Goal: Information Seeking & Learning: Learn about a topic

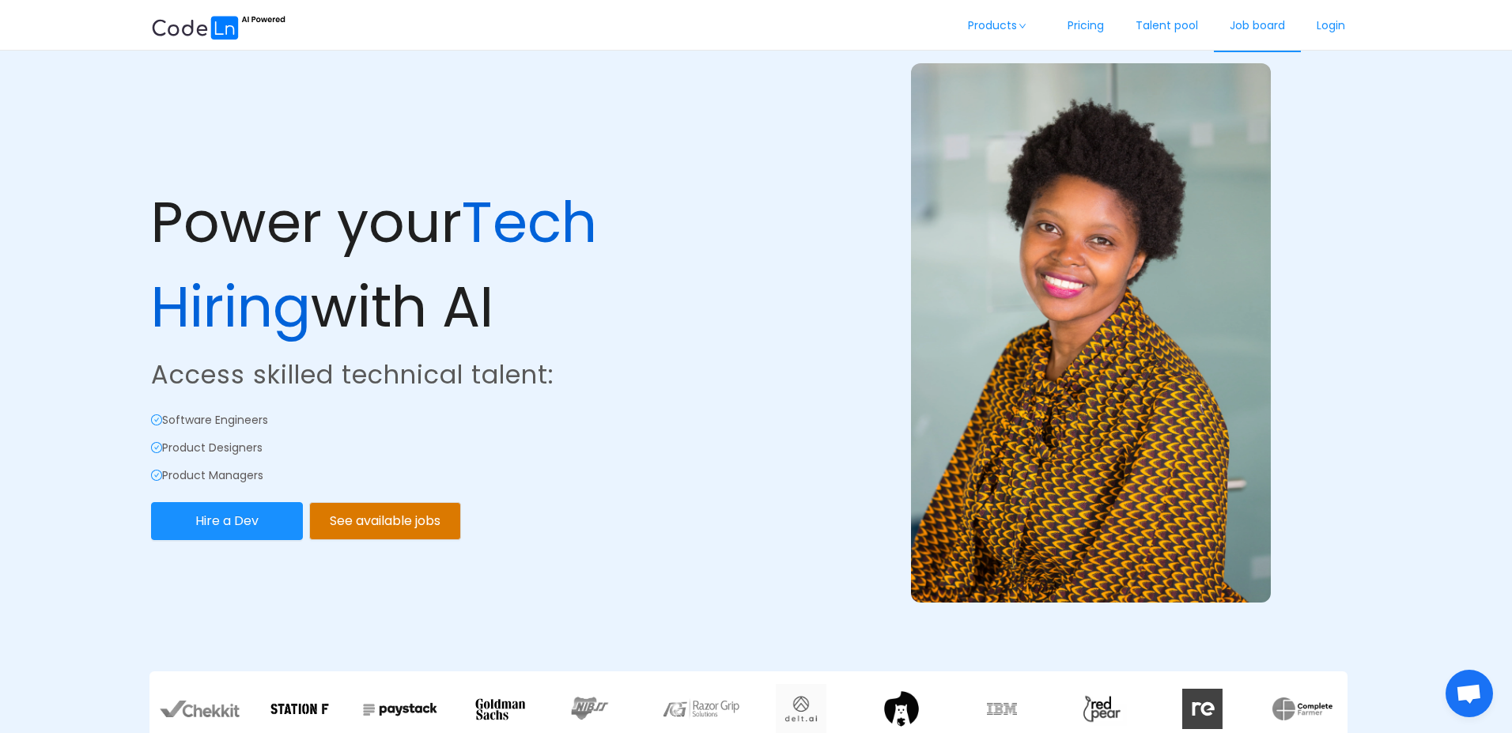
click at [1263, 32] on link "Job board" at bounding box center [1257, 26] width 87 height 52
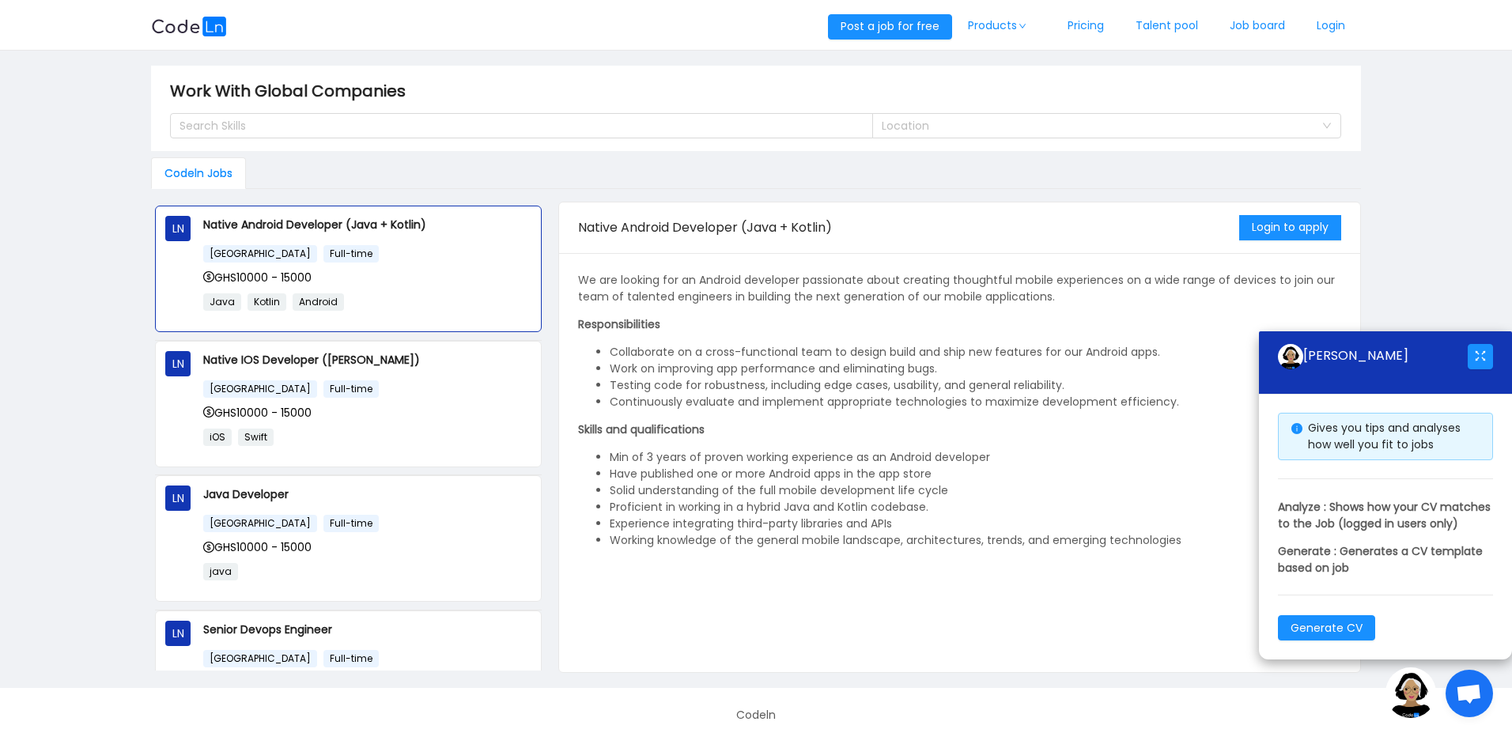
click at [1415, 694] on img at bounding box center [1410, 692] width 51 height 51
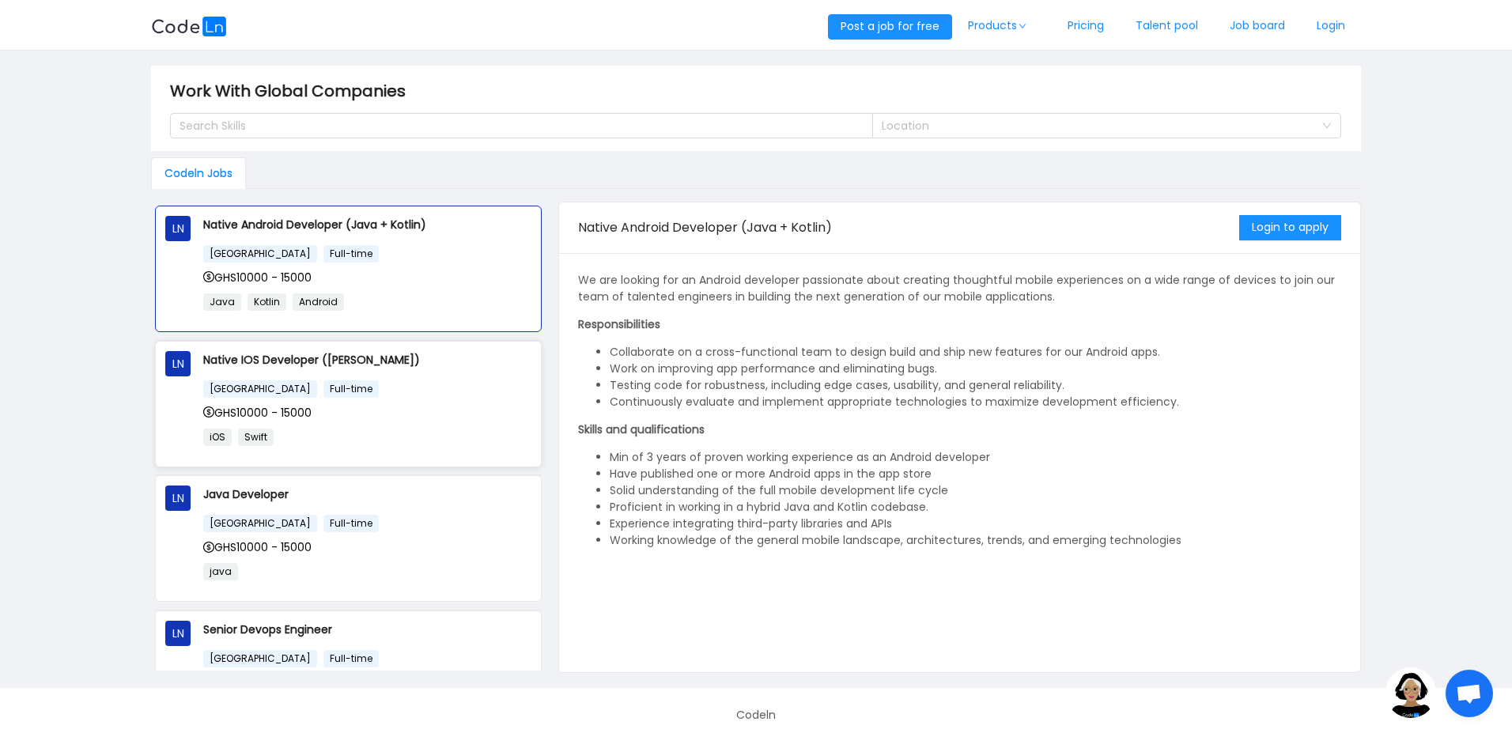
click at [386, 415] on div "GHS10000 - 15000" at bounding box center [367, 412] width 328 height 17
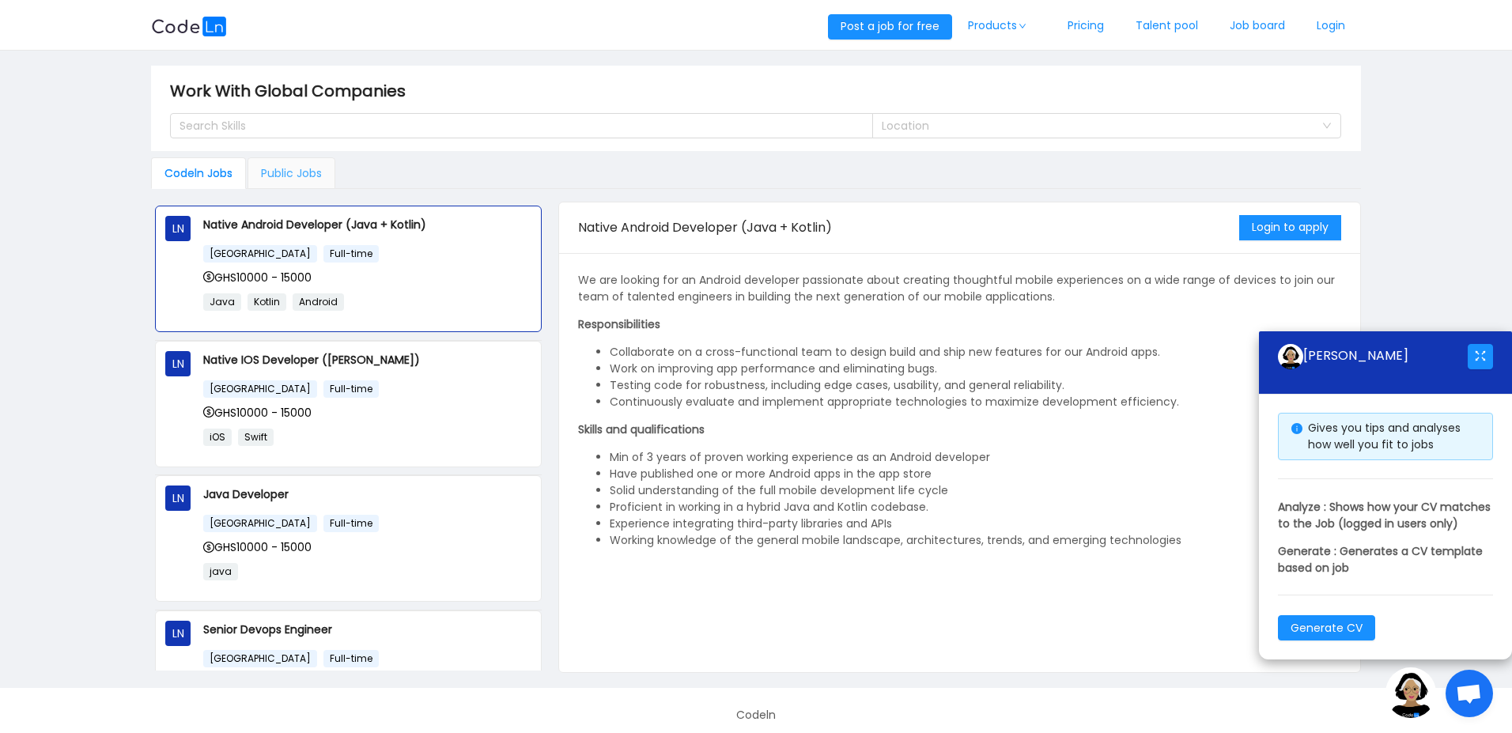
click at [269, 183] on div "Public Jobs" at bounding box center [291, 173] width 88 height 32
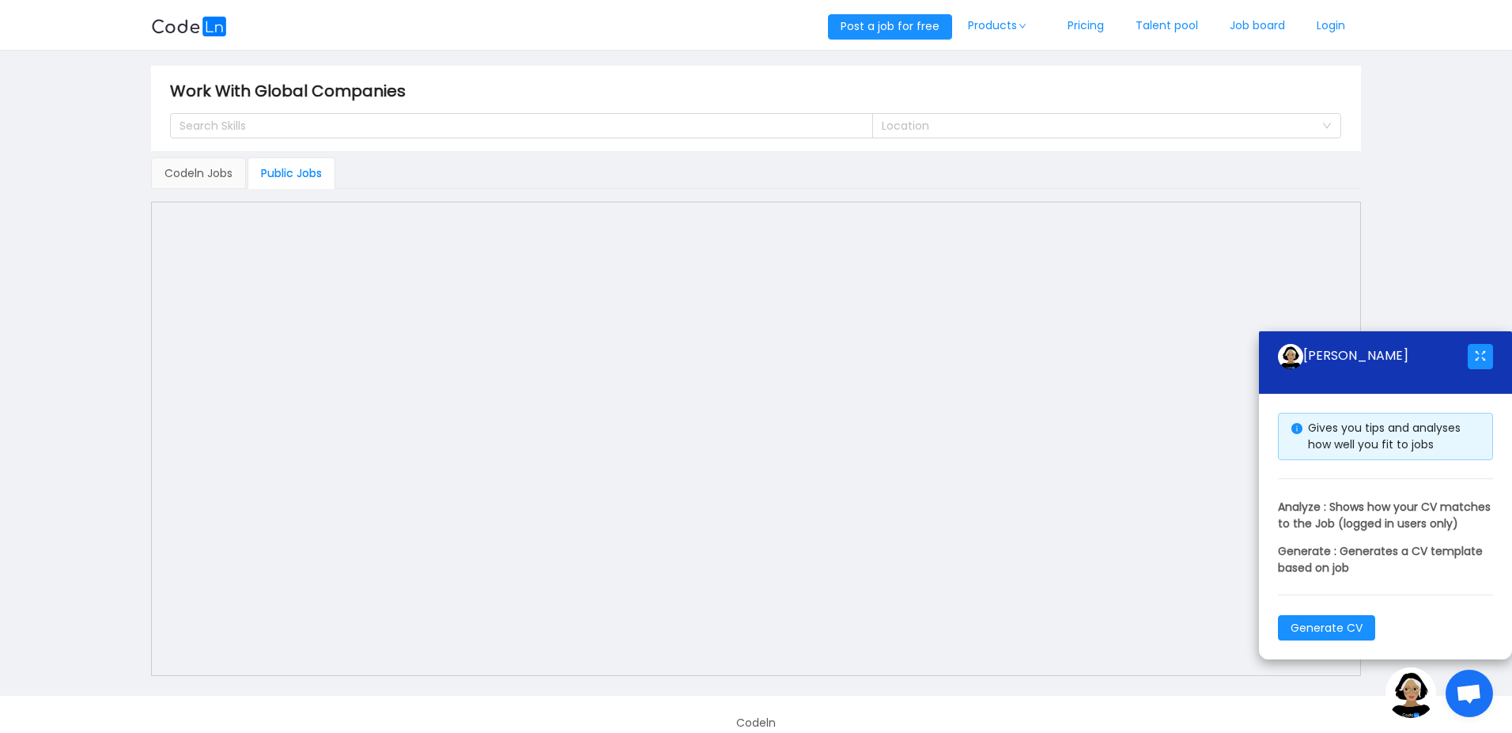
click at [1409, 700] on img at bounding box center [1410, 692] width 51 height 51
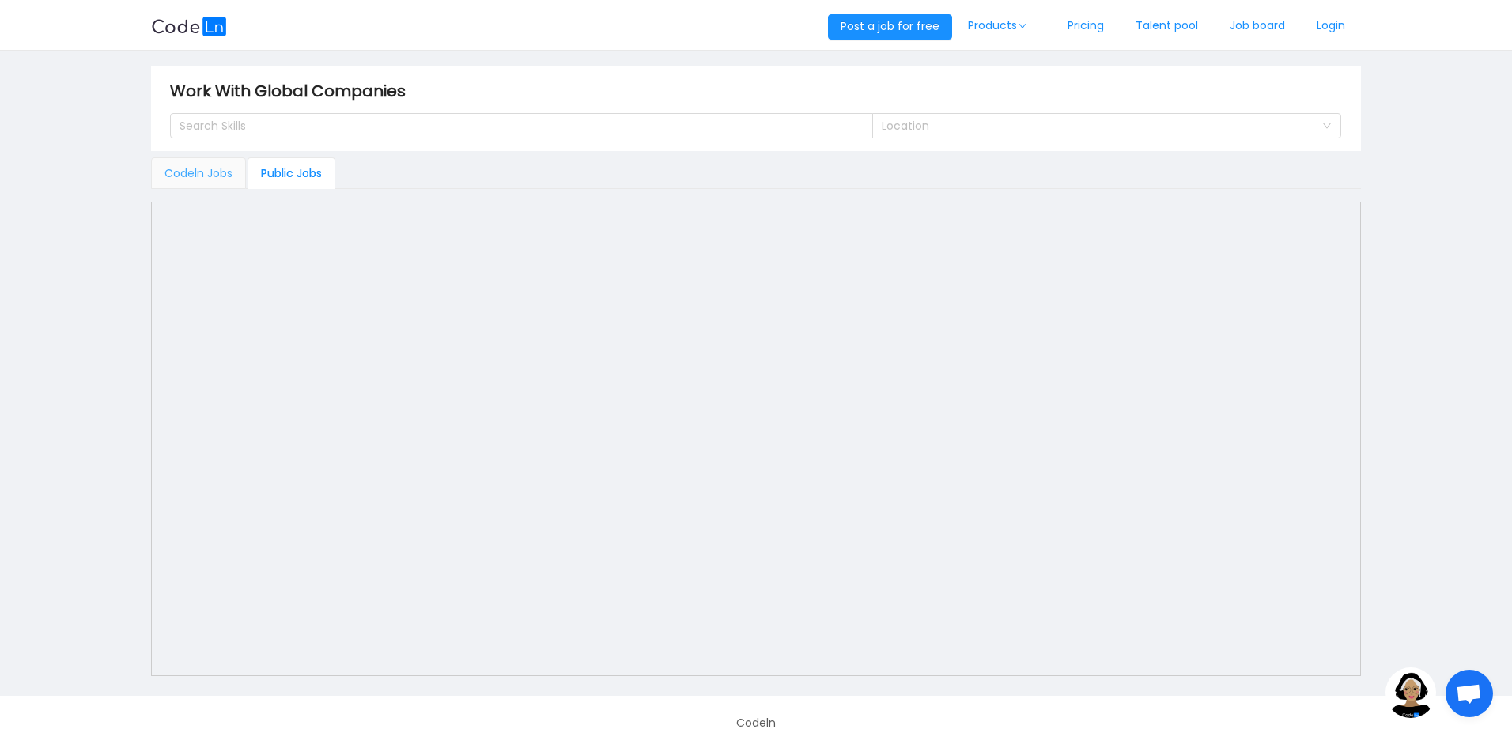
click at [221, 175] on div "Codeln Jobs" at bounding box center [198, 173] width 95 height 32
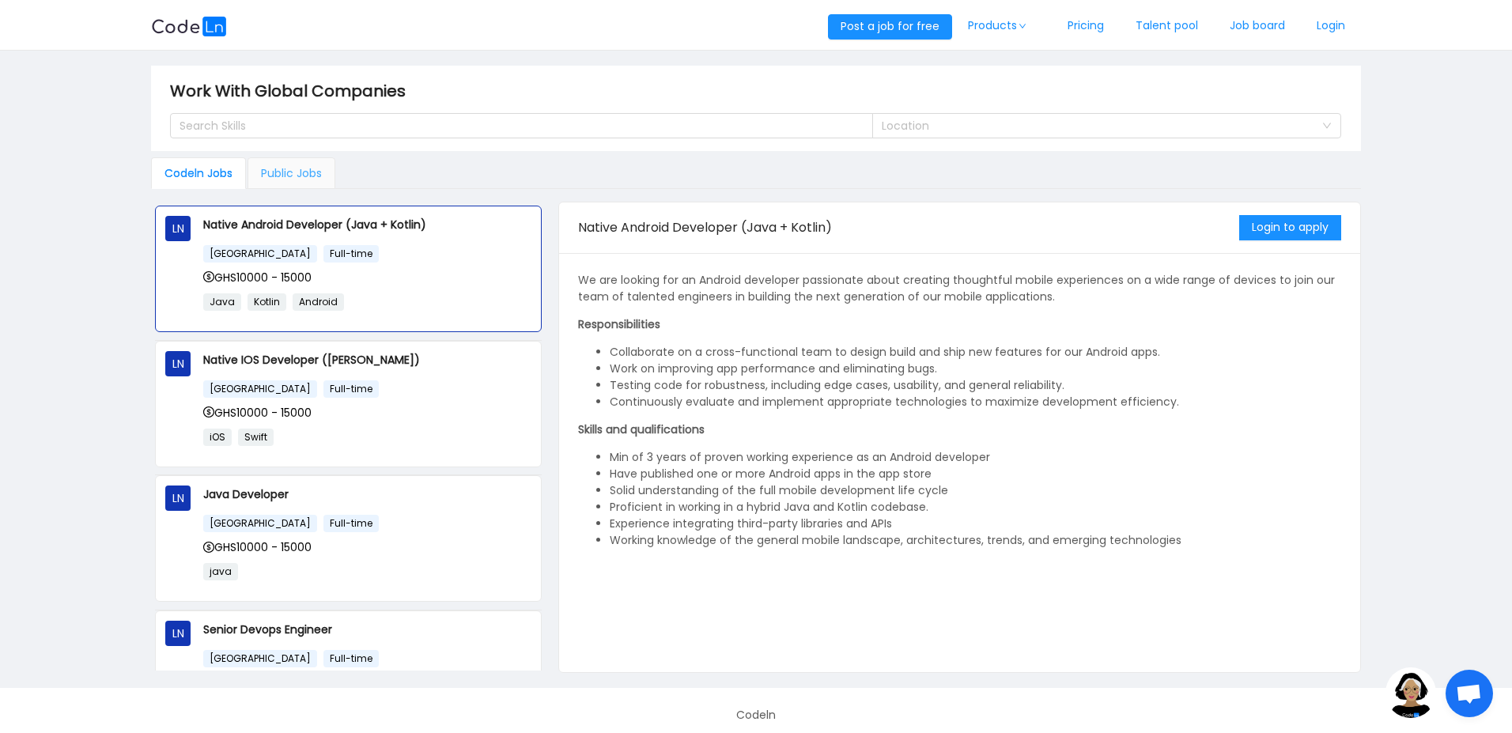
click at [324, 175] on div "Public Jobs" at bounding box center [291, 173] width 88 height 32
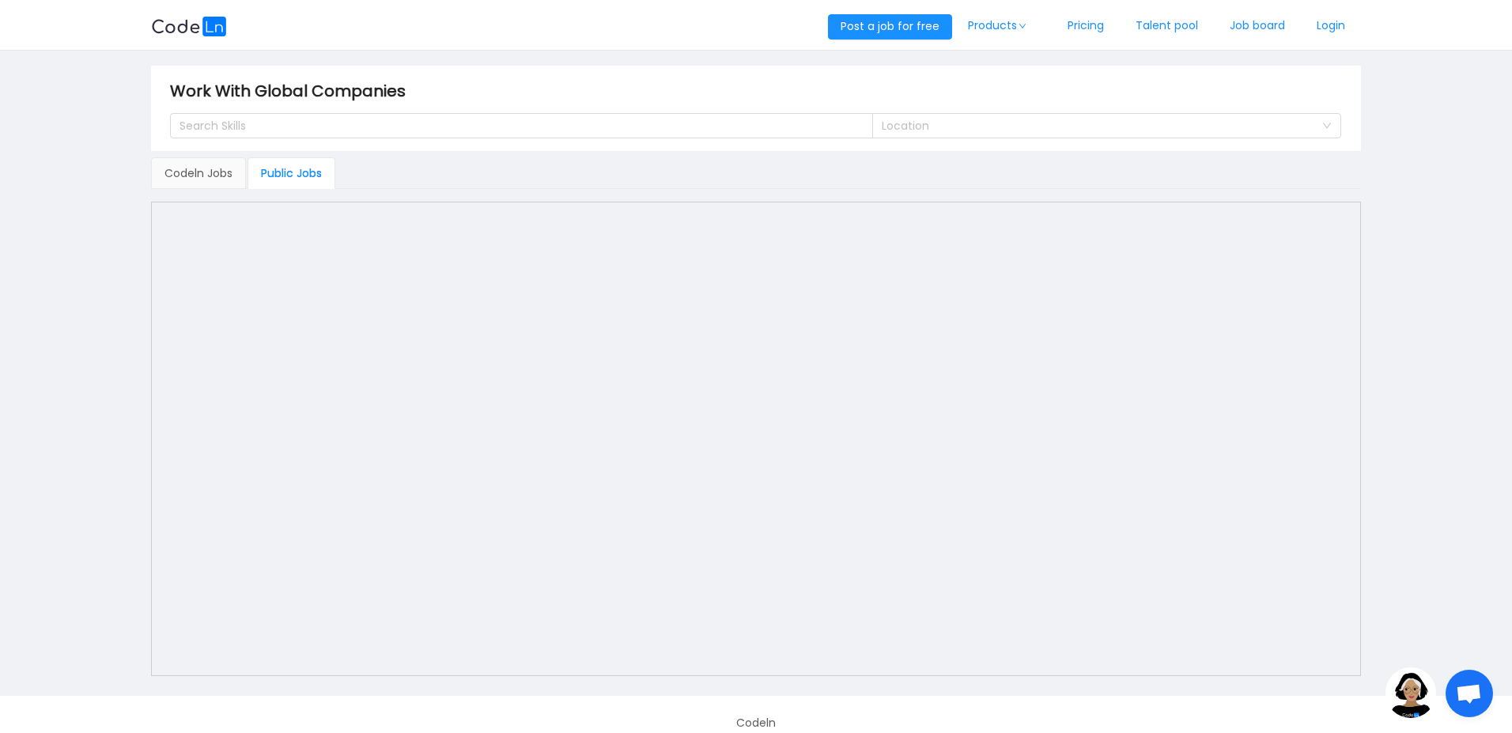
click at [463, 189] on div "Codeln Jobs Public Jobs LN Native Android Developer (Java + [GEOGRAPHIC_DATA]) …" at bounding box center [756, 418] width 1210 height 523
